Goal: Information Seeking & Learning: Find specific page/section

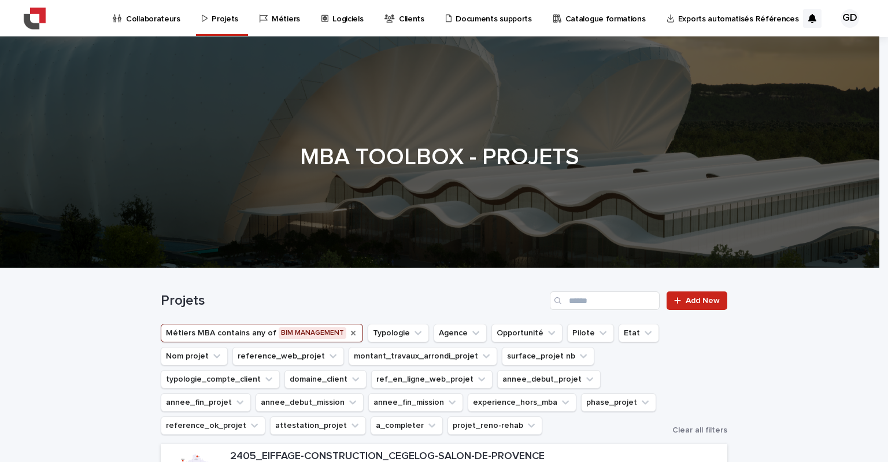
click at [351, 334] on icon "Métiers MBA" at bounding box center [353, 333] width 5 height 5
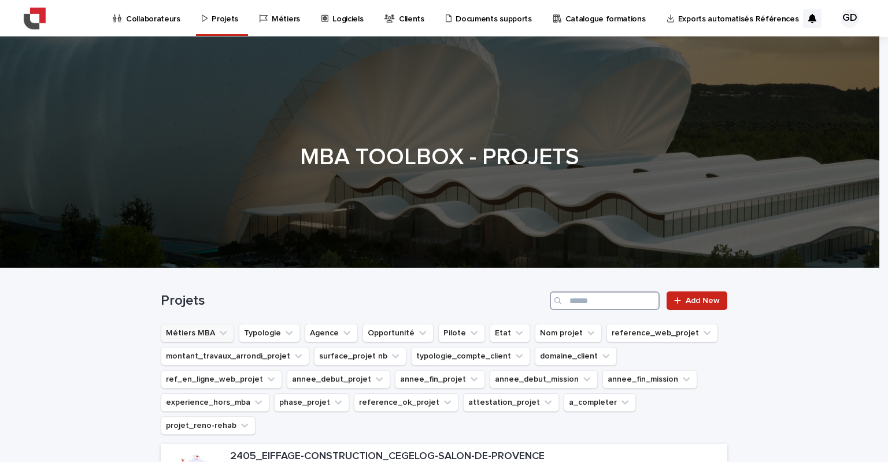
click at [577, 302] on input "Search" at bounding box center [605, 300] width 110 height 19
type input "****"
click at [614, 301] on input "****" at bounding box center [605, 300] width 110 height 19
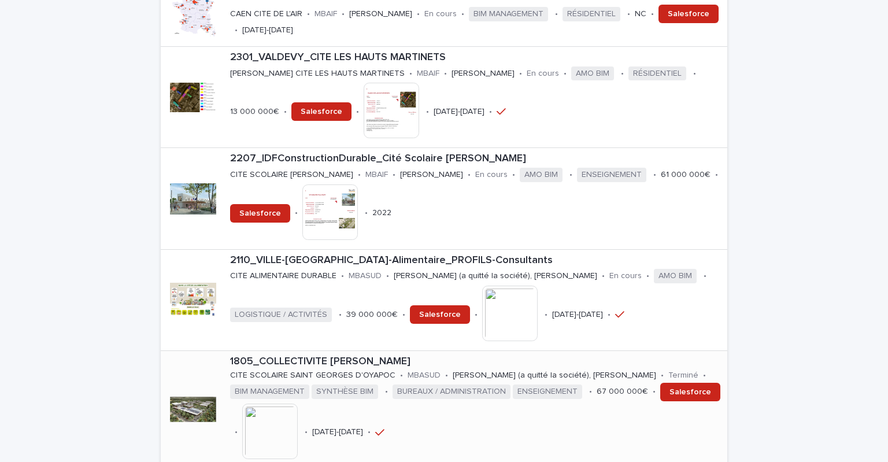
scroll to position [521, 0]
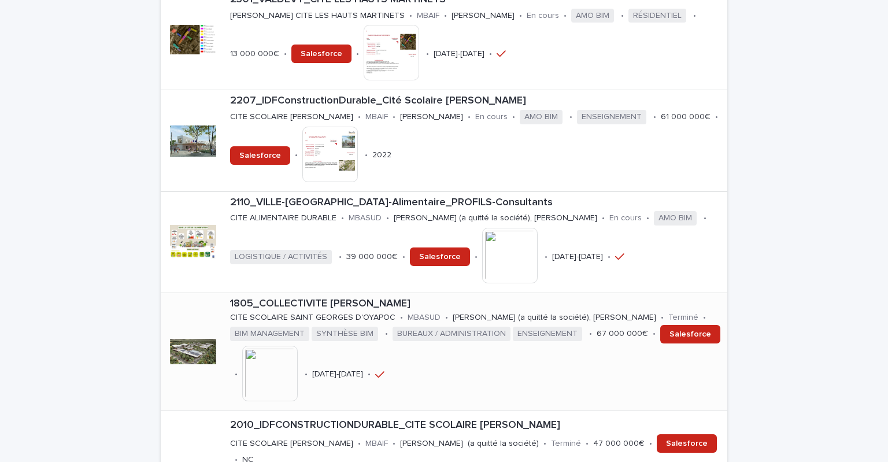
click at [341, 298] on p "1805_COLLECTIVITE [PERSON_NAME]" at bounding box center [476, 304] width 493 height 13
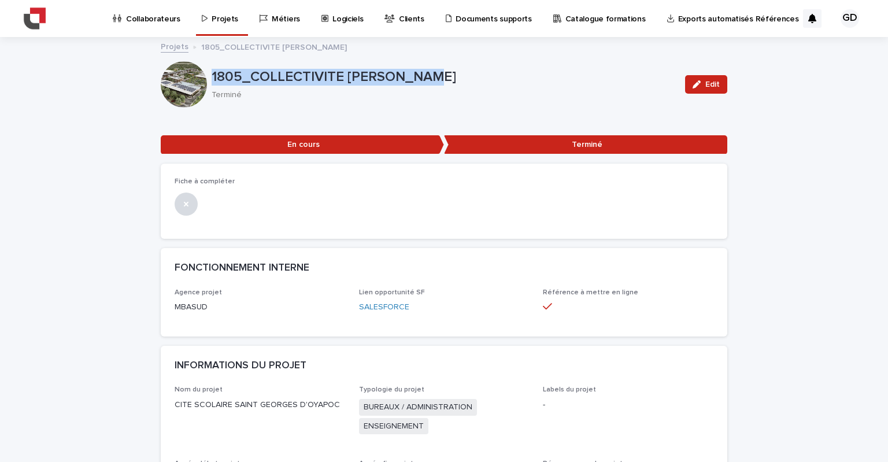
drag, startPoint x: 448, startPoint y: 80, endPoint x: 208, endPoint y: 75, distance: 240.1
click at [212, 75] on p "1805_COLLECTIVITE [PERSON_NAME]" at bounding box center [444, 77] width 464 height 17
copy p "1805_COLLECTIVITE [PERSON_NAME]"
click at [224, 24] on link "Projets" at bounding box center [222, 17] width 43 height 34
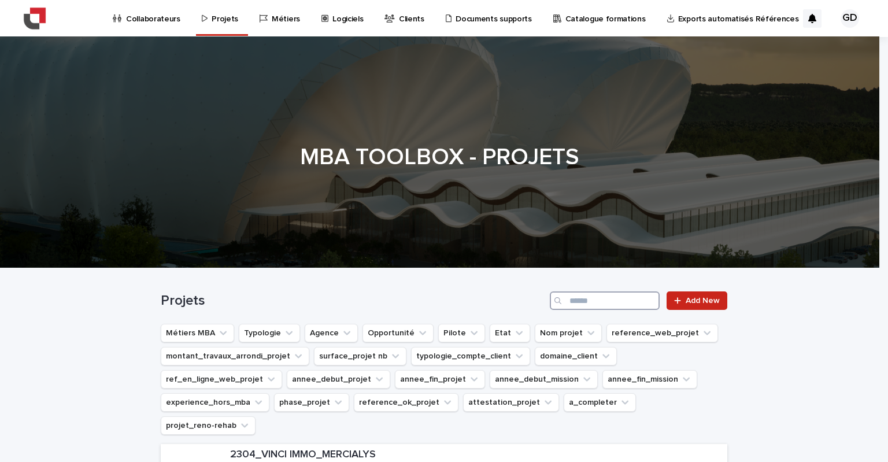
click at [612, 297] on input "Search" at bounding box center [605, 300] width 110 height 19
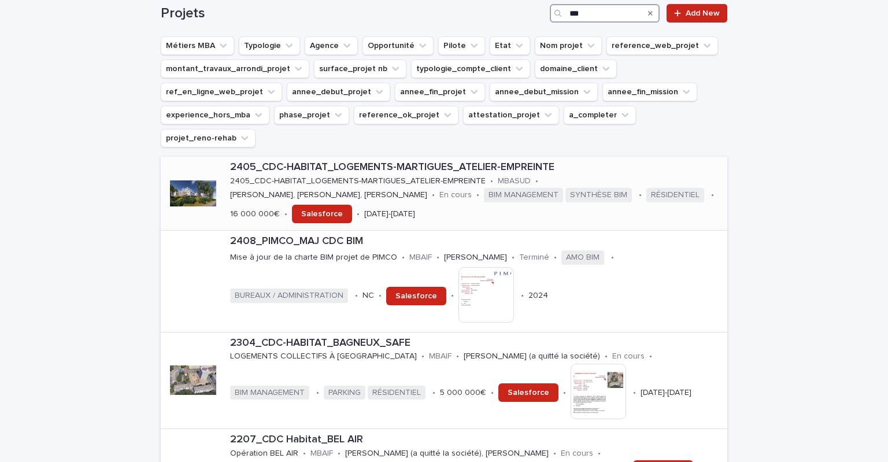
scroll to position [289, 0]
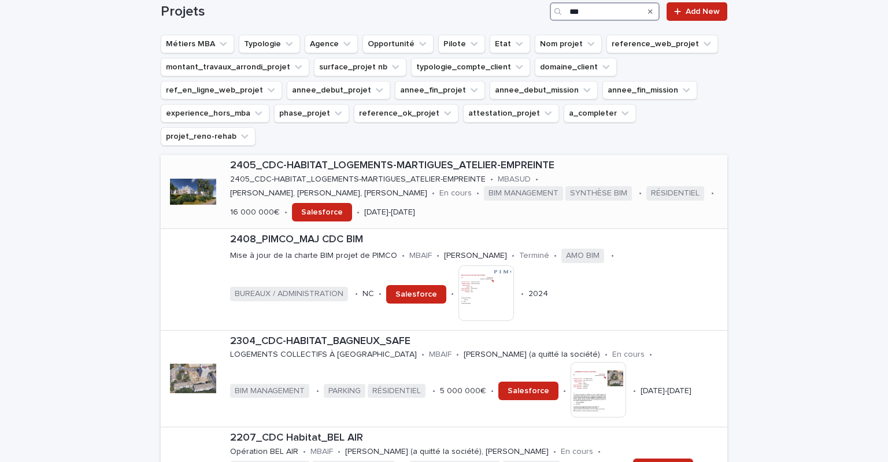
type input "***"
click at [352, 160] on p "2405_CDC-HABITAT_LOGEMENTS-MARTIGUES_ATELIER-EMPREINTE" at bounding box center [476, 166] width 493 height 13
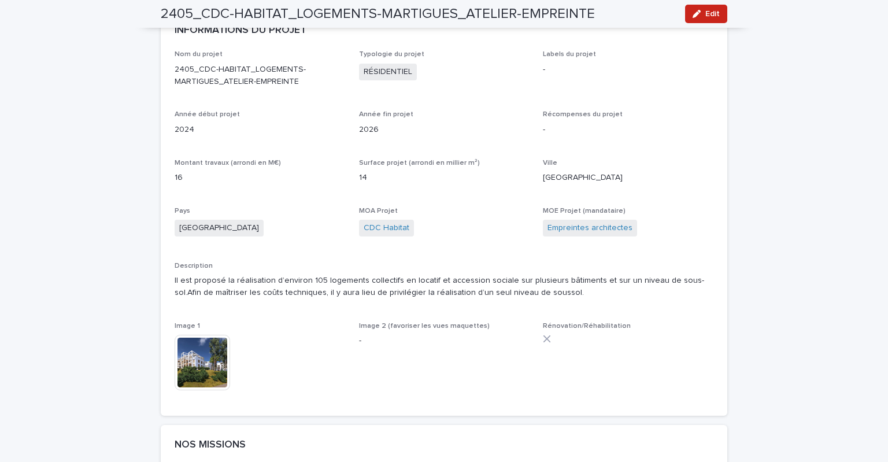
scroll to position [347, 0]
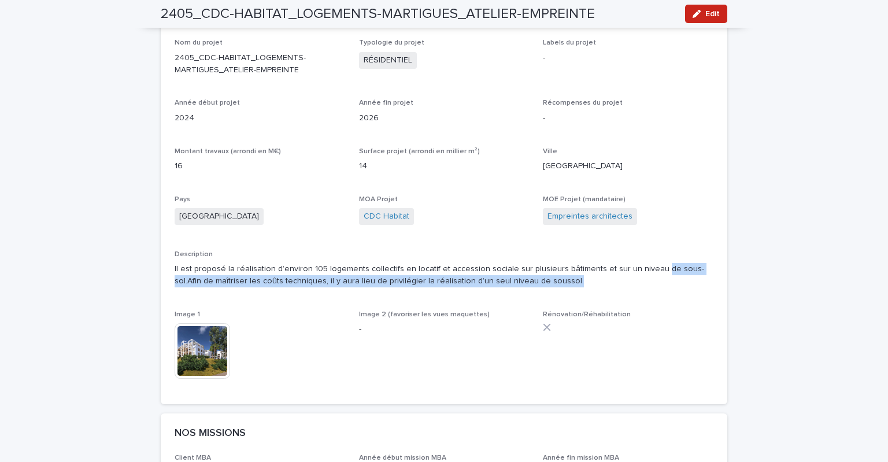
drag, startPoint x: 644, startPoint y: 271, endPoint x: 704, endPoint y: 277, distance: 60.5
click at [704, 277] on p "Il est proposé la réalisation d’environ 105 logements collectifs en locatif et …" at bounding box center [444, 275] width 539 height 24
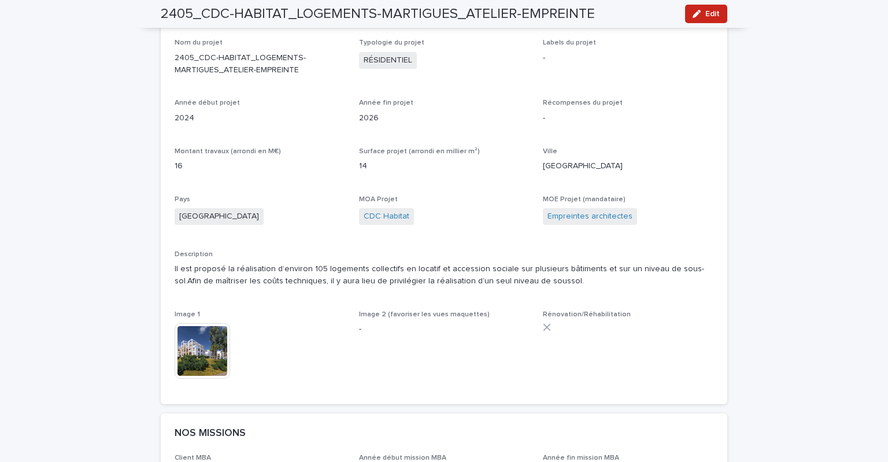
click at [696, 287] on p "Il est proposé la réalisation d’environ 105 logements collectifs en locatif et …" at bounding box center [444, 275] width 539 height 24
drag, startPoint x: 186, startPoint y: 280, endPoint x: 229, endPoint y: 278, distance: 42.8
click at [229, 278] on p "Il est proposé la réalisation d’environ 105 logements collectifs en locatif et …" at bounding box center [444, 275] width 539 height 24
click at [262, 297] on div "Description Il est proposé la réalisation d’environ 105 logements collectifs en…" at bounding box center [444, 273] width 539 height 46
drag, startPoint x: 279, startPoint y: 279, endPoint x: 405, endPoint y: 285, distance: 126.8
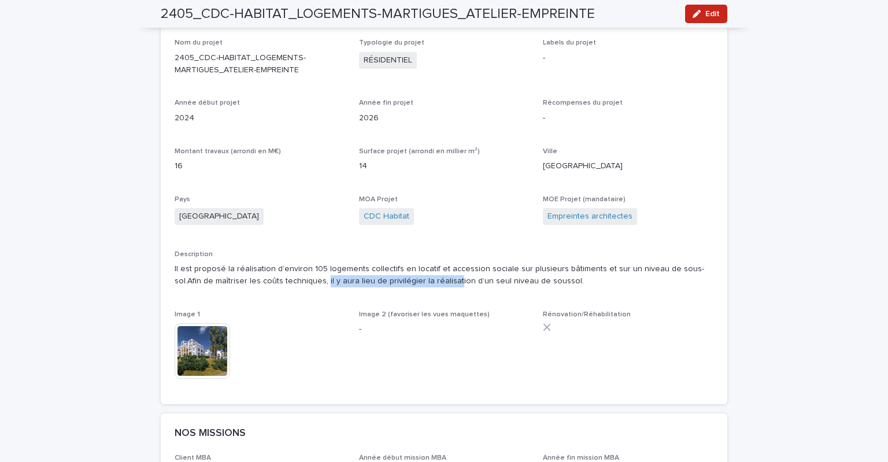
click at [405, 285] on p "Il est proposé la réalisation d’environ 105 logements collectifs en locatif et …" at bounding box center [444, 275] width 539 height 24
click at [489, 297] on div "Description Il est proposé la réalisation d’environ 105 logements collectifs en…" at bounding box center [444, 273] width 539 height 46
drag, startPoint x: 499, startPoint y: 282, endPoint x: 525, endPoint y: 281, distance: 26.0
click at [525, 281] on p "Il est proposé la réalisation d’environ 105 logements collectifs en locatif et …" at bounding box center [444, 275] width 539 height 24
click at [527, 286] on p "Il est proposé la réalisation d’environ 105 logements collectifs en locatif et …" at bounding box center [444, 275] width 539 height 24
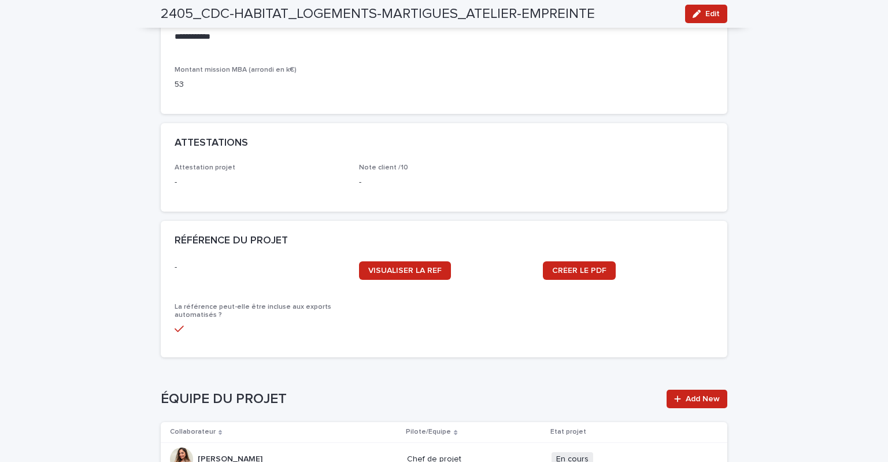
scroll to position [1215, 0]
